Goal: Transaction & Acquisition: Purchase product/service

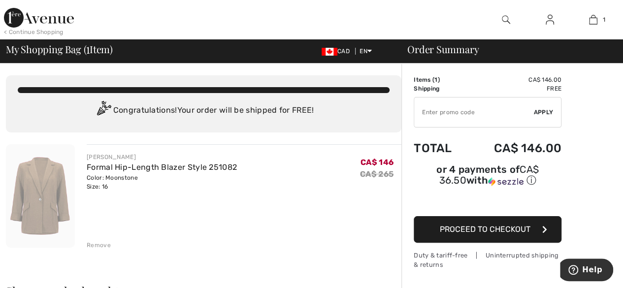
click at [506, 19] on img at bounding box center [506, 20] width 8 height 12
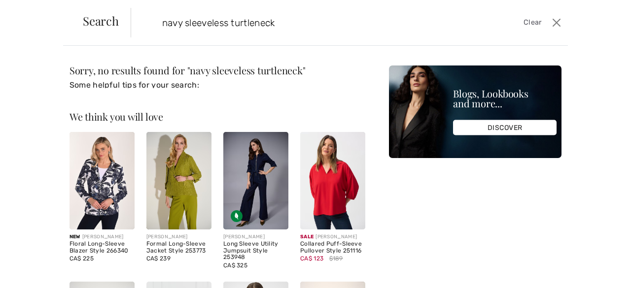
type input "navy sleeveless turtleneck"
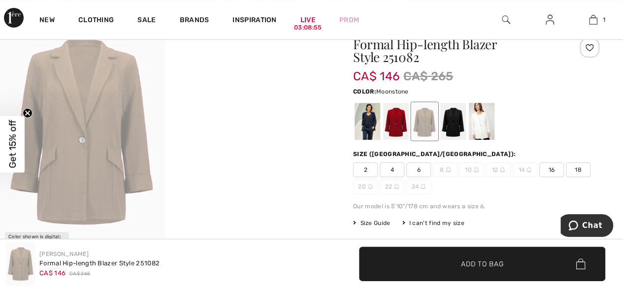
scroll to position [49, 0]
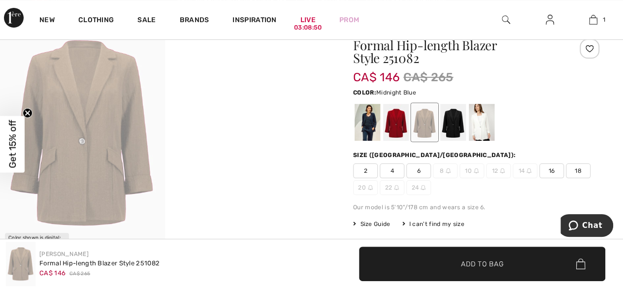
click at [366, 120] on div at bounding box center [368, 122] width 26 height 37
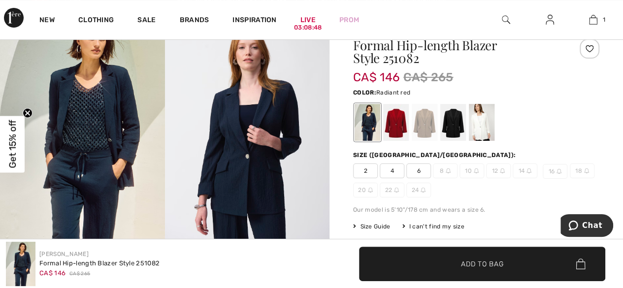
click at [393, 119] on div at bounding box center [396, 122] width 26 height 37
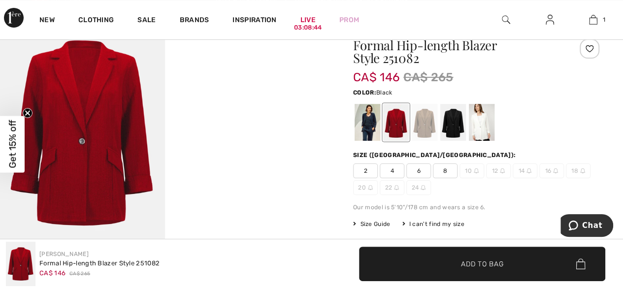
click at [448, 119] on div at bounding box center [454, 122] width 26 height 37
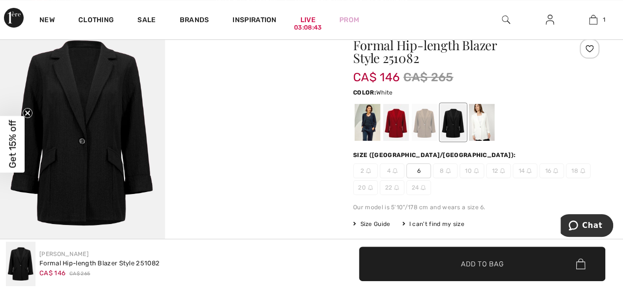
click at [482, 125] on div at bounding box center [482, 122] width 26 height 37
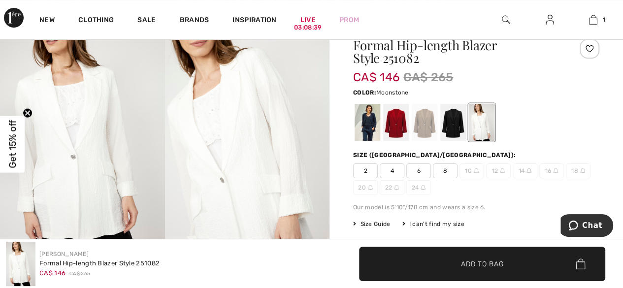
click at [426, 120] on div at bounding box center [425, 122] width 26 height 37
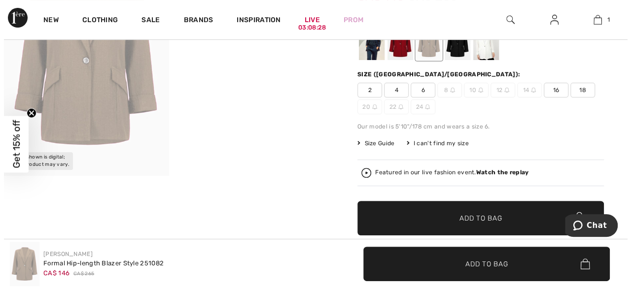
scroll to position [0, 0]
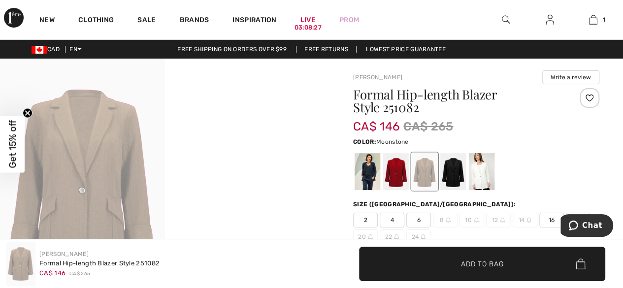
click at [516, 17] on div at bounding box center [506, 19] width 44 height 39
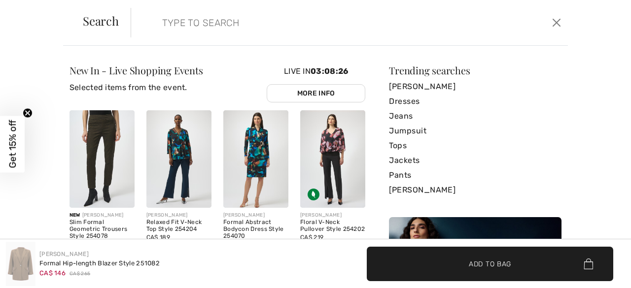
click at [506, 17] on form "Clear" at bounding box center [340, 23] width 419 height 30
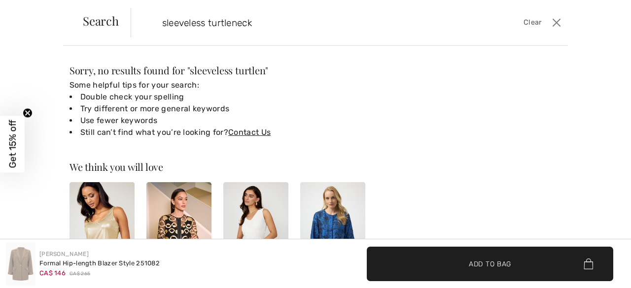
type input "sleeveless turtleneck"
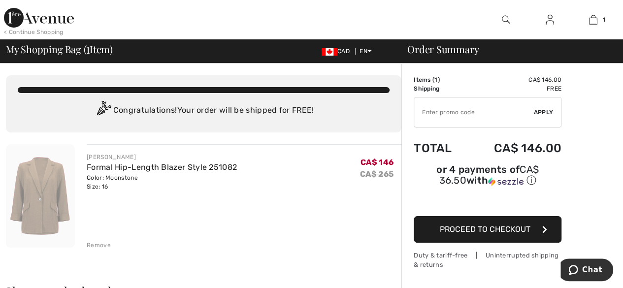
click at [469, 225] on span "Proceed to Checkout" at bounding box center [485, 229] width 91 height 9
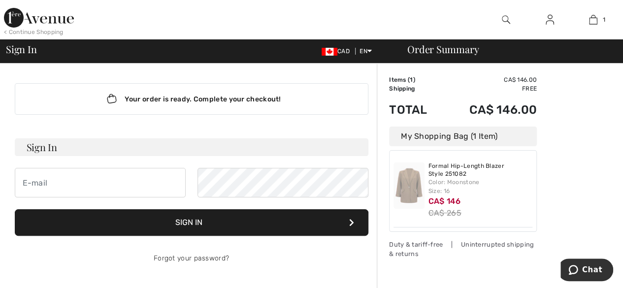
type input "[EMAIL_ADDRESS][DOMAIN_NAME]"
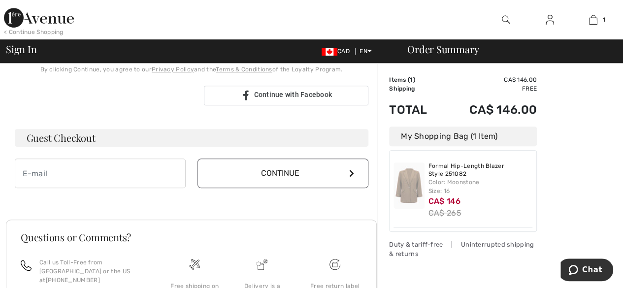
scroll to position [246, 0]
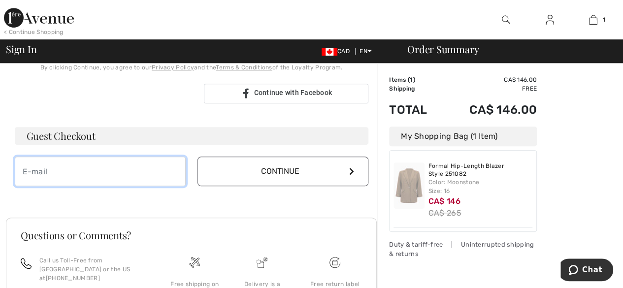
click at [57, 173] on input "email" at bounding box center [100, 172] width 171 height 30
type input "[EMAIL_ADDRESS][DOMAIN_NAME]"
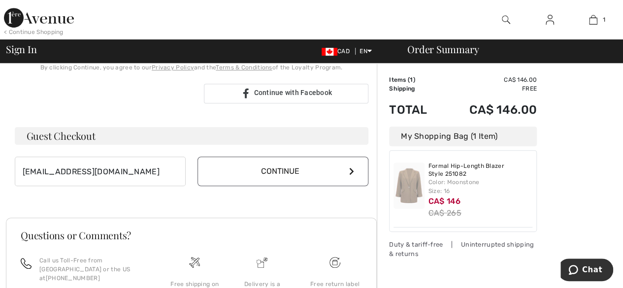
click at [354, 171] on button "Continue" at bounding box center [283, 172] width 171 height 30
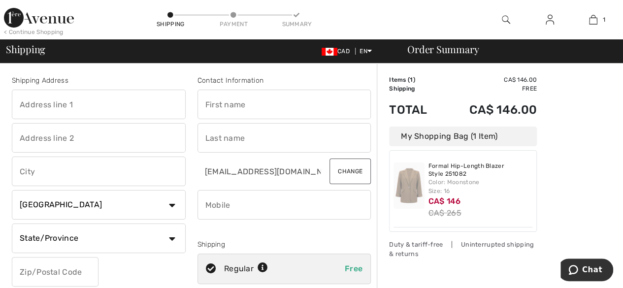
type input "[STREET_ADDRESS]"
type input "Ripley"
select select "ON"
type input "N0G 2R0"
type input "Anne"
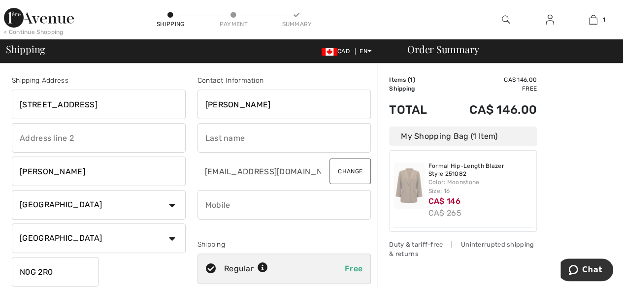
type input "Robichaud"
type input "5199551261"
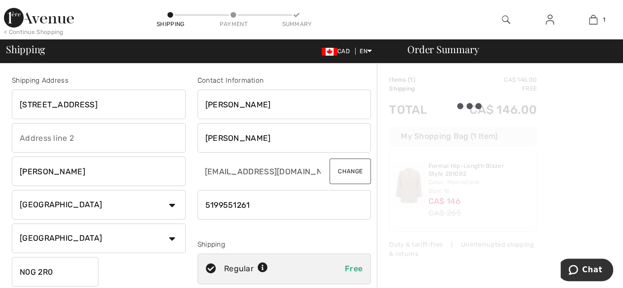
type input "N0G2R0"
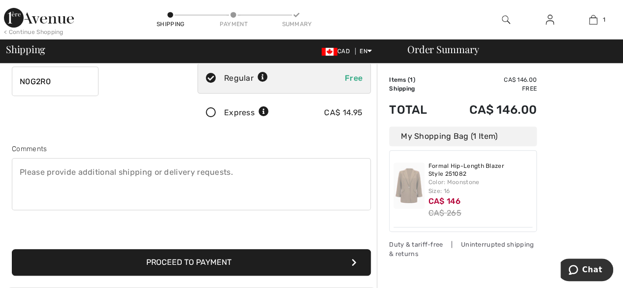
scroll to position [246, 0]
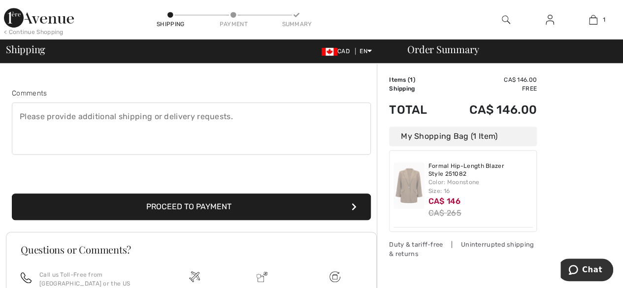
click at [266, 203] on button "Proceed to Payment" at bounding box center [191, 207] width 359 height 27
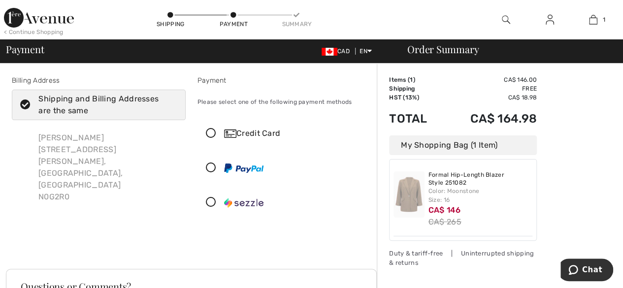
click at [210, 133] on icon at bounding box center [211, 134] width 26 height 10
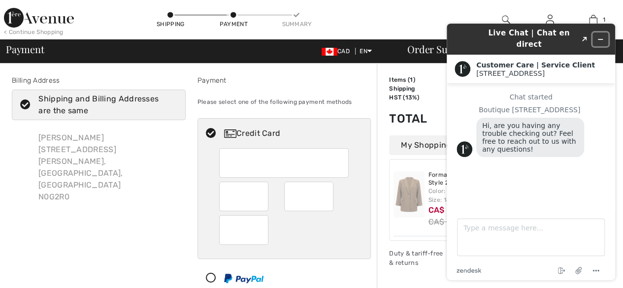
click at [602, 36] on icon "Minimize widget" at bounding box center [600, 39] width 7 height 7
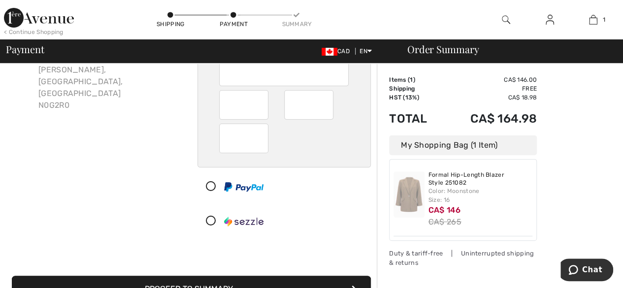
scroll to position [148, 0]
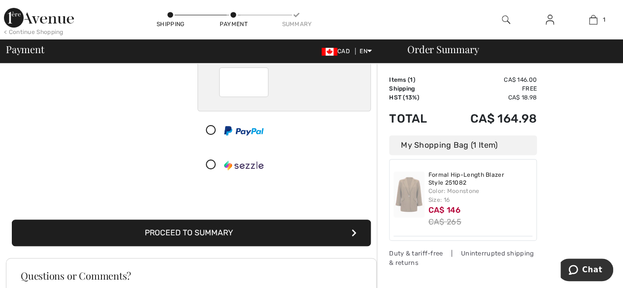
click at [229, 228] on button "Proceed to Summary" at bounding box center [191, 233] width 359 height 27
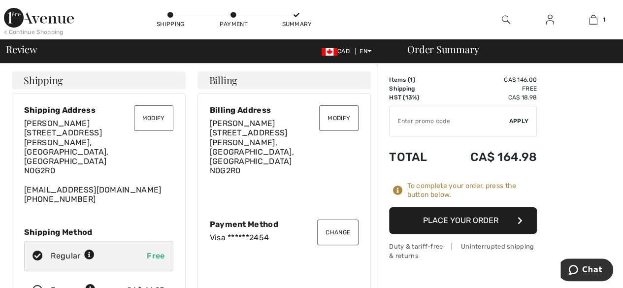
click at [497, 219] on button "Place Your Order" at bounding box center [463, 220] width 148 height 27
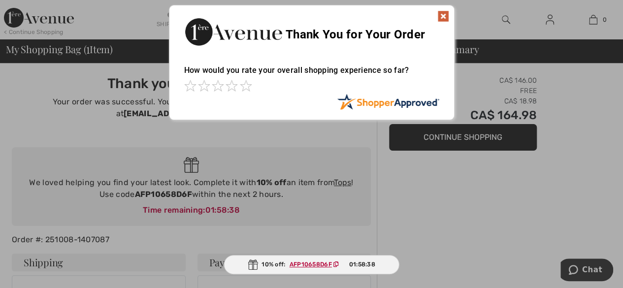
click at [445, 15] on img at bounding box center [444, 16] width 12 height 12
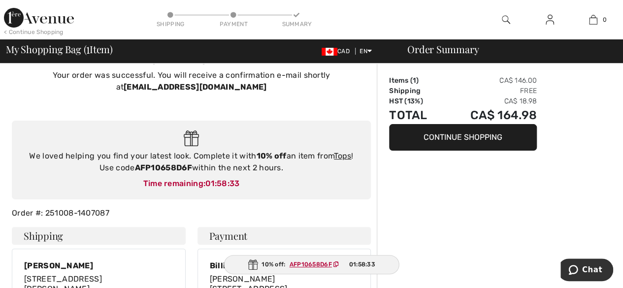
scroll to position [49, 0]
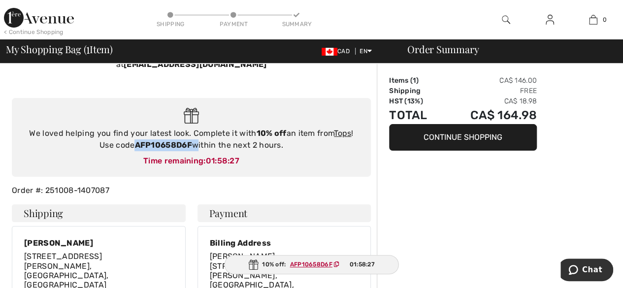
drag, startPoint x: 137, startPoint y: 145, endPoint x: 194, endPoint y: 140, distance: 57.9
click at [194, 140] on div "We loved helping you find your latest look. Complete it with 10% off an item fr…" at bounding box center [192, 140] width 340 height 24
copy div "AFP10658D6F"
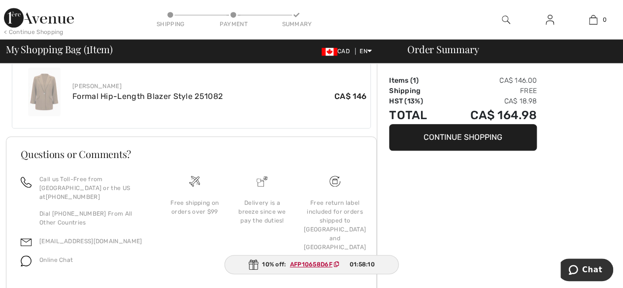
scroll to position [397, 0]
